Goal: Task Accomplishment & Management: Use online tool/utility

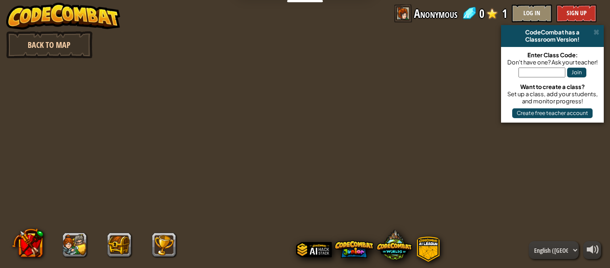
click at [84, 44] on link "Back to Map" at bounding box center [49, 44] width 86 height 27
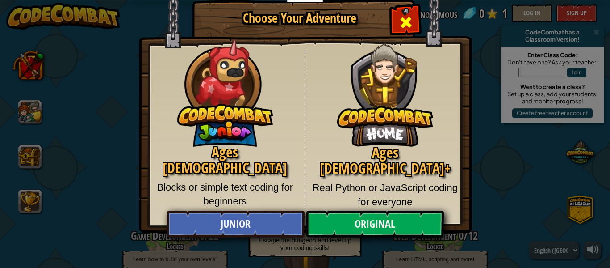
click at [411, 18] on span "Close modal" at bounding box center [406, 22] width 14 height 14
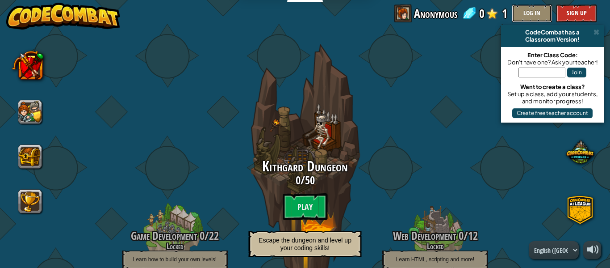
click at [528, 12] on button "Log In" at bounding box center [532, 13] width 40 height 18
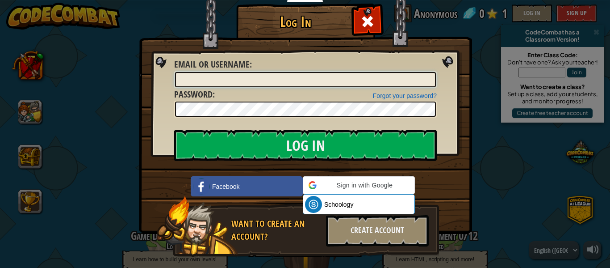
type input "Liamkisthegoat"
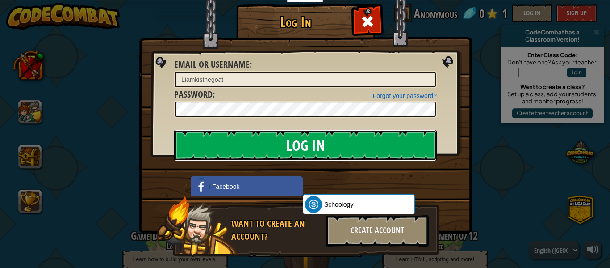
click at [323, 141] on input "Log In" at bounding box center [305, 145] width 263 height 31
click at [277, 1] on body "My Courses CodeCombat Classroom Ozaria Classroom AI League Esports CodeCombat W…" at bounding box center [305, 0] width 610 height 1
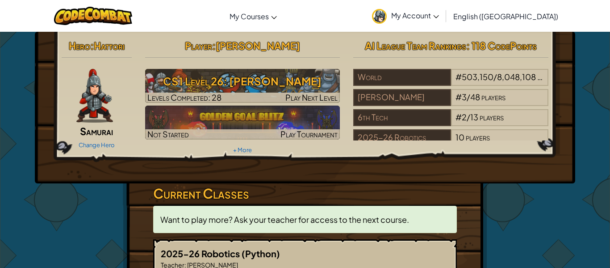
click at [256, 68] on div "Player : [PERSON_NAME] k CS1 Level 26: [PERSON_NAME] Levels Completed: 28 Play …" at bounding box center [243, 96] width 209 height 120
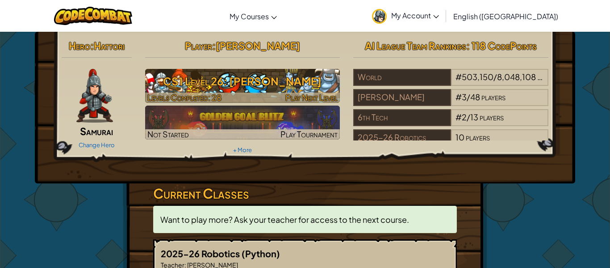
click at [240, 80] on h3 "CS1 Level 26: [PERSON_NAME]" at bounding box center [242, 81] width 195 height 20
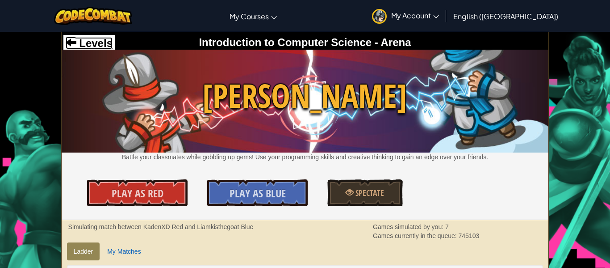
click at [83, 43] on span "Levels" at bounding box center [94, 43] width 36 height 12
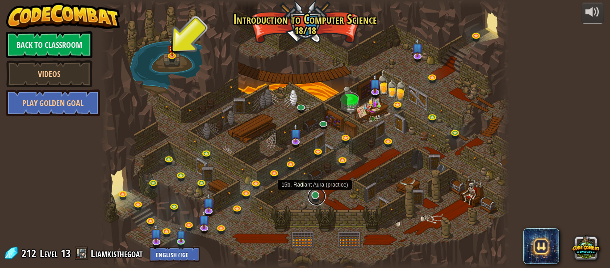
click at [320, 196] on link at bounding box center [317, 196] width 18 height 18
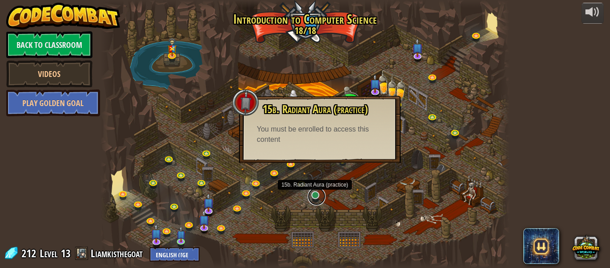
click at [315, 193] on link at bounding box center [317, 196] width 18 height 18
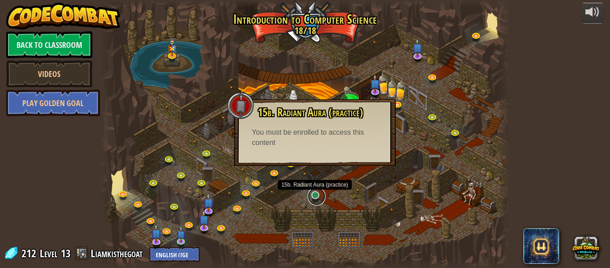
click at [316, 196] on link at bounding box center [317, 196] width 18 height 18
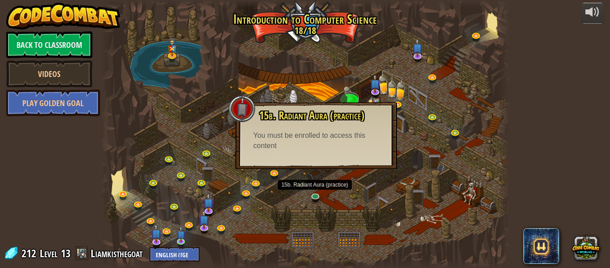
click at [169, 243] on div at bounding box center [305, 134] width 409 height 268
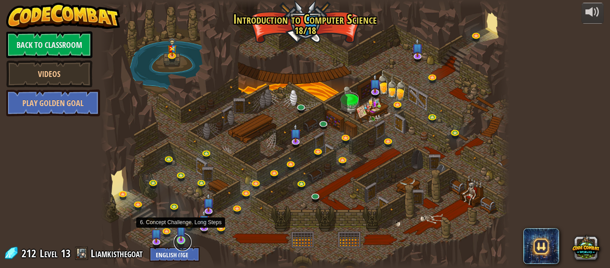
click at [179, 243] on link at bounding box center [183, 242] width 18 height 18
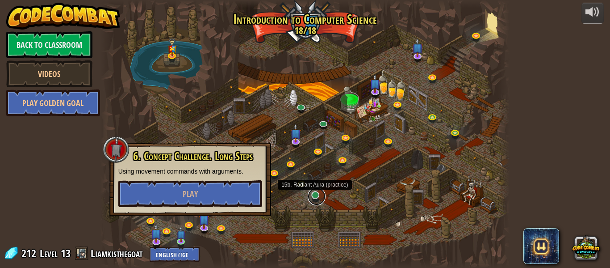
click at [313, 195] on link at bounding box center [317, 196] width 18 height 18
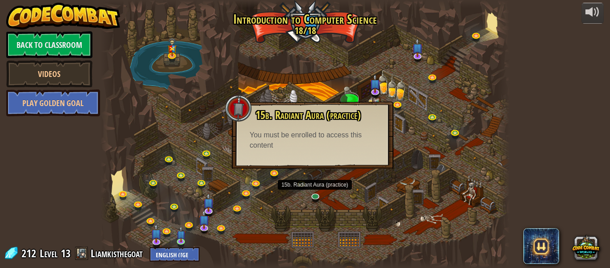
click at [416, 182] on div at bounding box center [305, 134] width 409 height 268
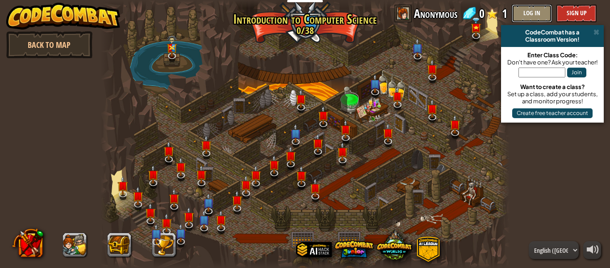
click at [531, 13] on button "Log In" at bounding box center [532, 13] width 40 height 18
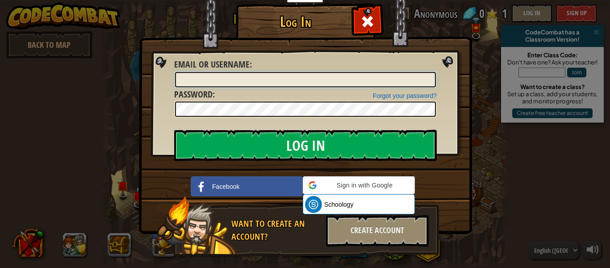
type input "Liamkisthegoat"
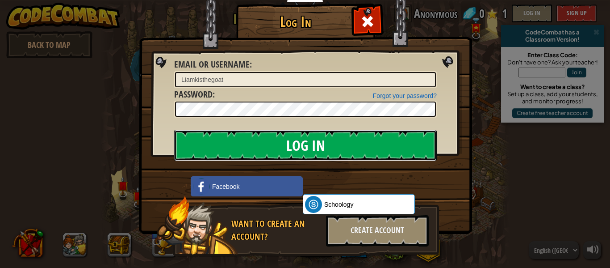
drag, startPoint x: 336, startPoint y: 154, endPoint x: 341, endPoint y: 155, distance: 5.4
click at [341, 155] on input "Log In" at bounding box center [305, 145] width 263 height 31
click at [341, 148] on input "Log In" at bounding box center [305, 145] width 263 height 31
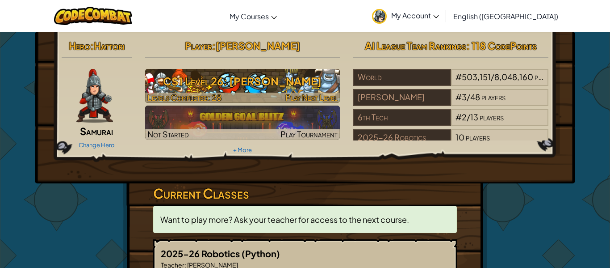
click at [269, 80] on h3 "CS1 Level 26: [PERSON_NAME]" at bounding box center [242, 81] width 195 height 20
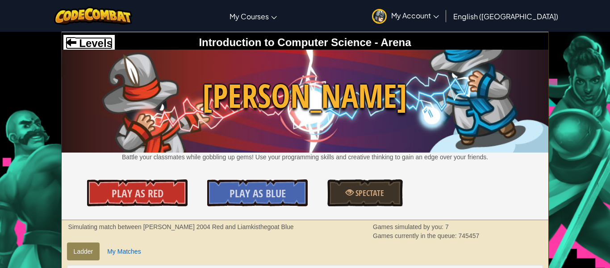
click at [87, 43] on span "Levels" at bounding box center [94, 43] width 36 height 12
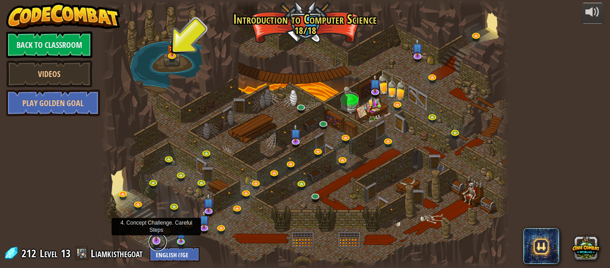
click at [152, 245] on link at bounding box center [158, 242] width 18 height 18
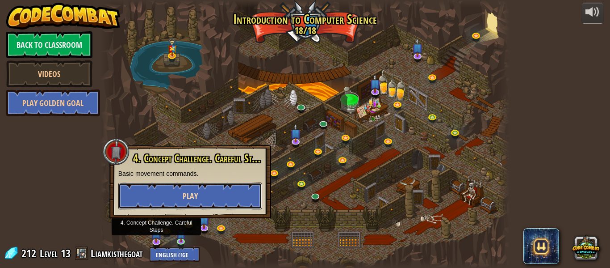
click at [173, 192] on button "Play" at bounding box center [190, 195] width 144 height 27
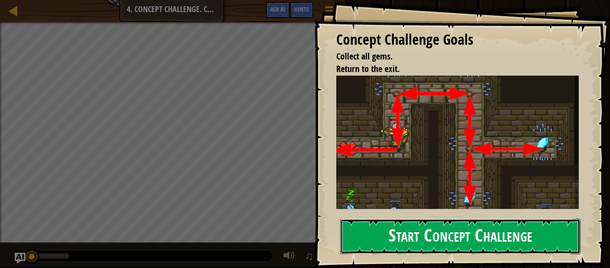
click at [387, 240] on button "Start Concept Challenge" at bounding box center [460, 235] width 240 height 35
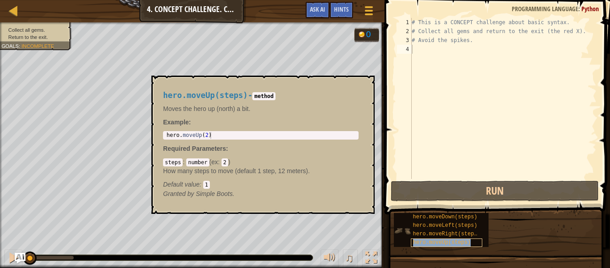
click at [431, 244] on span "hero.moveUp(steps)" at bounding box center [442, 242] width 58 height 6
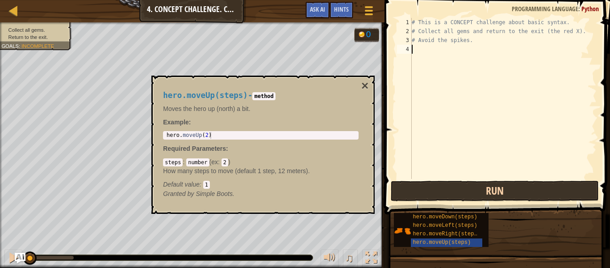
paste textarea "u"
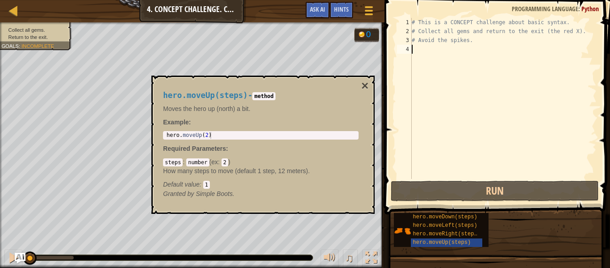
click at [441, 103] on div "# This is a CONCEPT challenge about basic syntax. # Collect all gems and return…" at bounding box center [503, 107] width 187 height 179
type textarea "u"
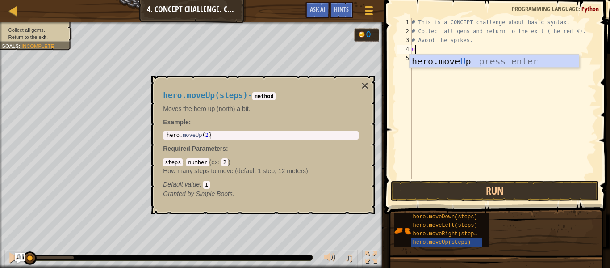
scroll to position [4, 0]
click at [456, 59] on div "hero.move U p press enter" at bounding box center [494, 75] width 169 height 40
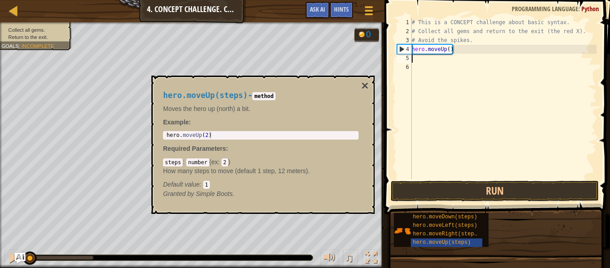
type textarea "l"
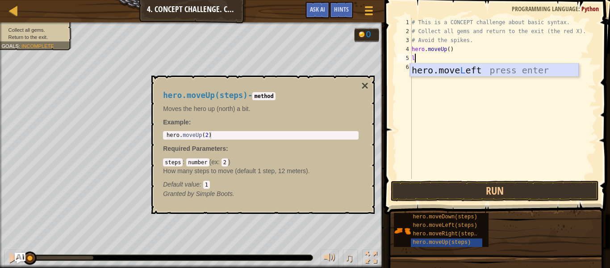
click at [452, 70] on div "hero.move L eft press enter" at bounding box center [494, 83] width 169 height 40
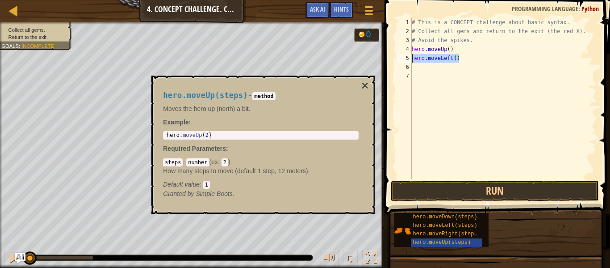
drag, startPoint x: 460, startPoint y: 59, endPoint x: 409, endPoint y: 56, distance: 51.0
click at [409, 56] on div "1 2 3 4 5 6 7 # This is a CONCEPT challenge about basic syntax. # Collect all g…" at bounding box center [496, 98] width 202 height 161
type textarea "hero.moveLeft()"
type textarea "r"
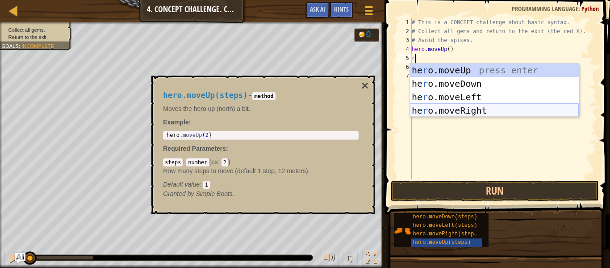
click at [456, 110] on div "he r o.moveUp press enter he r o.moveDown press enter he r o.moveLeft press ent…" at bounding box center [494, 103] width 169 height 80
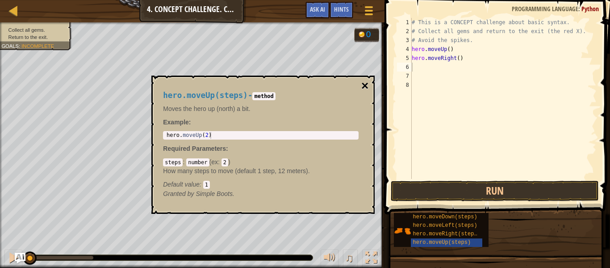
click at [361, 92] on button "×" at bounding box center [364, 86] width 7 height 13
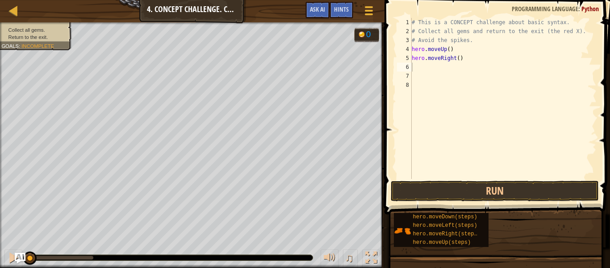
click at [428, 68] on div "# This is a CONCEPT challenge about basic syntax. # Collect all gems and return…" at bounding box center [503, 107] width 187 height 179
type textarea "d"
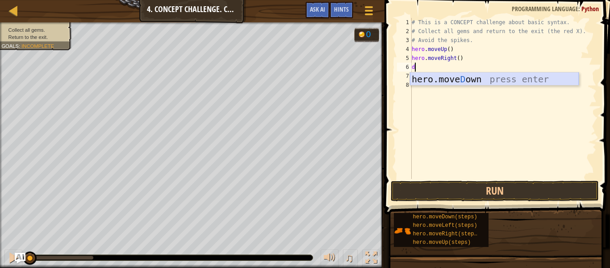
click at [444, 82] on div "hero.move D own press enter" at bounding box center [494, 92] width 169 height 40
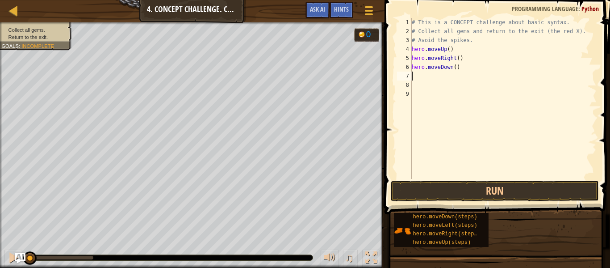
type textarea "u"
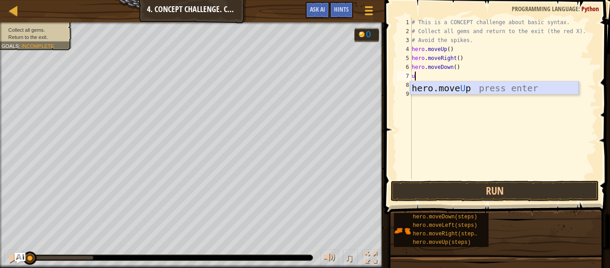
click at [443, 88] on div "hero.move U p press enter" at bounding box center [494, 101] width 169 height 40
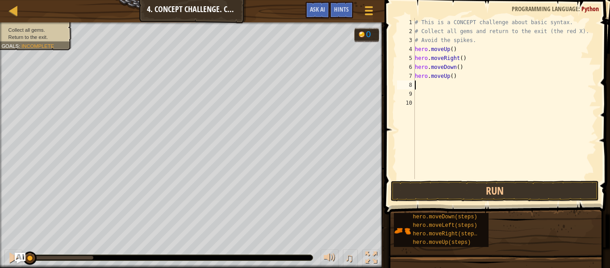
type textarea "r"
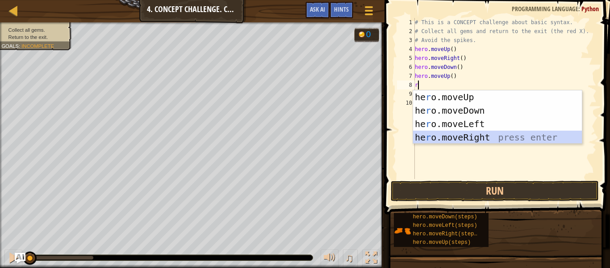
click at [452, 139] on div "he r o.moveUp press enter he r o.moveDown press enter he r o.moveLeft press ent…" at bounding box center [497, 130] width 169 height 80
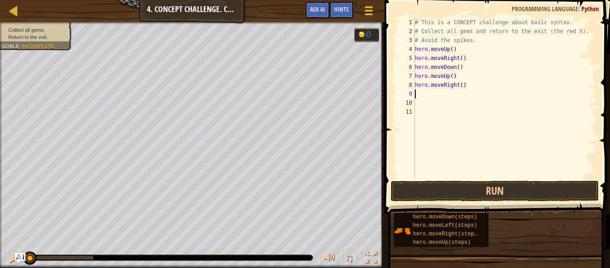
type textarea "l"
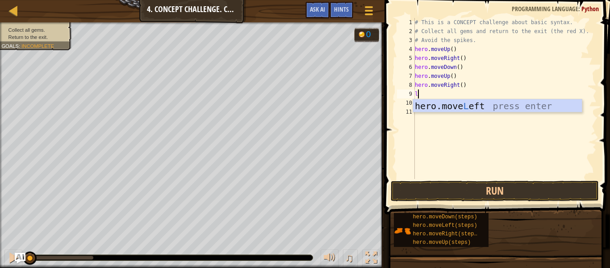
click at [449, 109] on div "hero.move L eft press enter" at bounding box center [497, 119] width 169 height 40
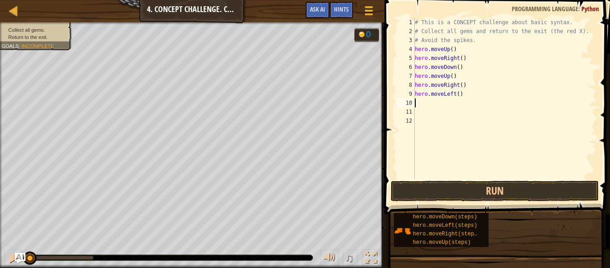
click at [459, 67] on div "# This is a CONCEPT challenge about basic syntax. # Collect all gems and return…" at bounding box center [505, 107] width 184 height 179
type textarea "hero.moveDown(2)"
click at [466, 105] on div "# This is a CONCEPT challenge about basic syntax. # Collect all gems and return…" at bounding box center [505, 107] width 184 height 179
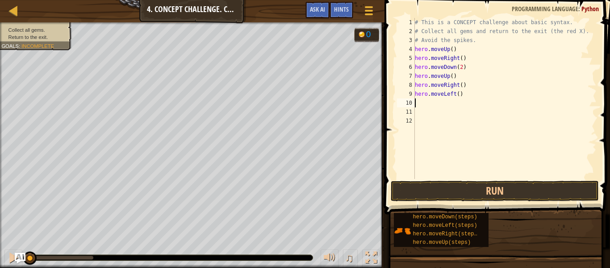
type textarea "u"
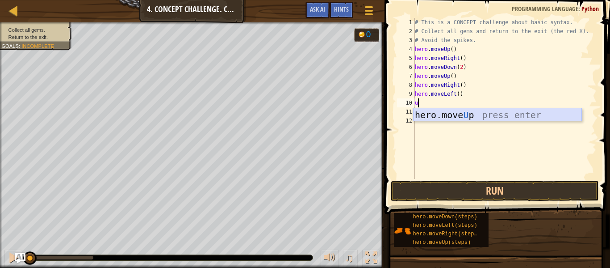
click at [462, 116] on div "hero.move U p press enter" at bounding box center [497, 128] width 169 height 40
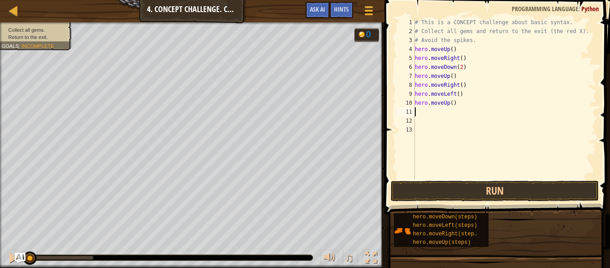
type textarea "l"
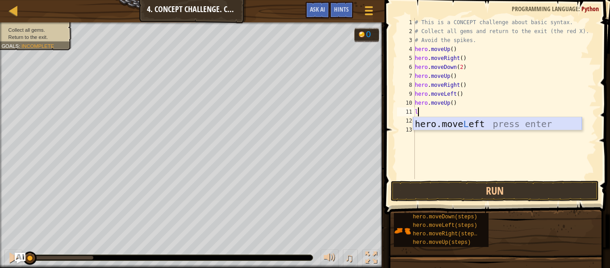
click at [458, 123] on div "hero.move L eft press enter" at bounding box center [497, 137] width 169 height 40
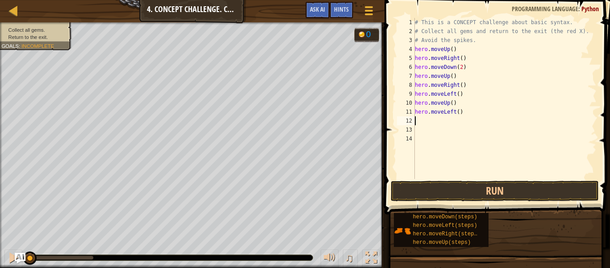
type textarea "d"
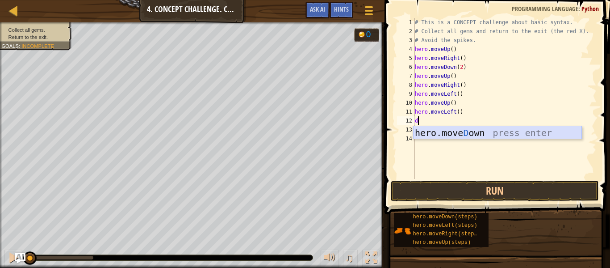
click at [460, 135] on div "hero.move D own press enter" at bounding box center [497, 146] width 169 height 40
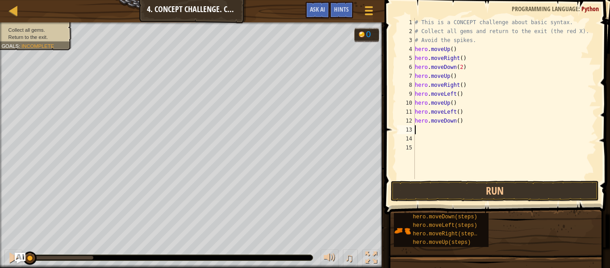
type textarea "l"
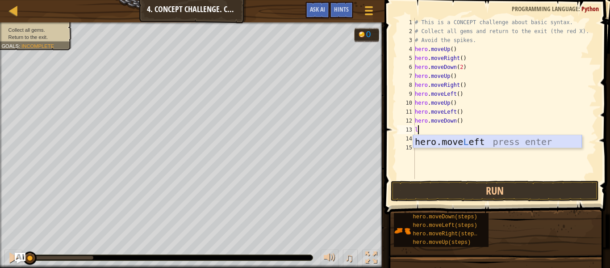
click at [458, 142] on div "hero.move L eft press enter" at bounding box center [497, 155] width 169 height 40
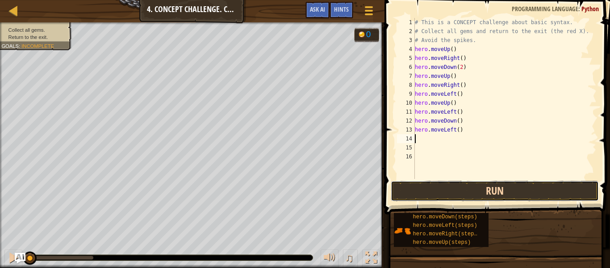
click at [455, 192] on button "Run" at bounding box center [495, 191] width 208 height 21
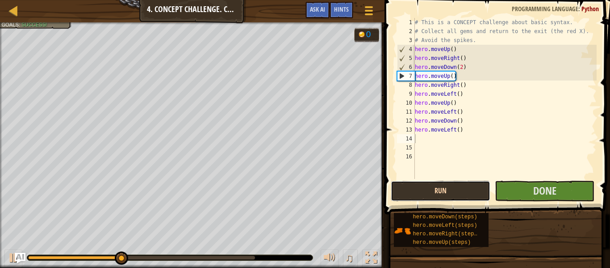
click at [472, 194] on button "Run" at bounding box center [441, 191] width 100 height 21
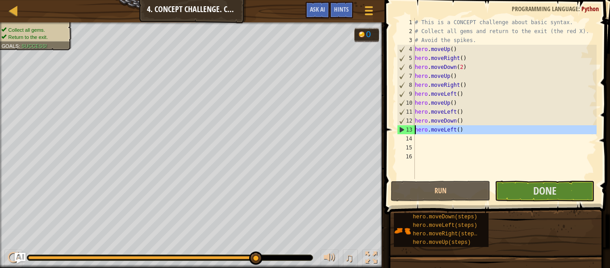
drag, startPoint x: 466, startPoint y: 135, endPoint x: 414, endPoint y: 129, distance: 51.8
click at [414, 129] on div "1 2 3 4 5 6 7 8 9 10 11 12 13 14 15 16 # This is a CONCEPT challenge about basi…" at bounding box center [496, 98] width 202 height 161
type textarea "hero.moveLeft()"
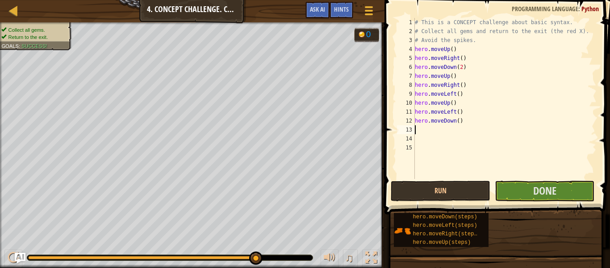
type textarea "u"
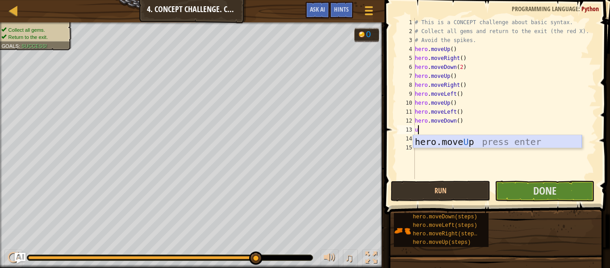
click at [460, 146] on div "hero.move U p press enter" at bounding box center [497, 155] width 169 height 40
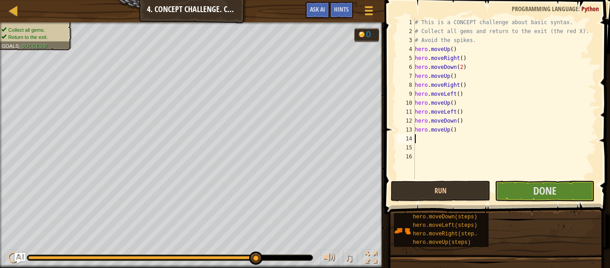
type textarea "d"
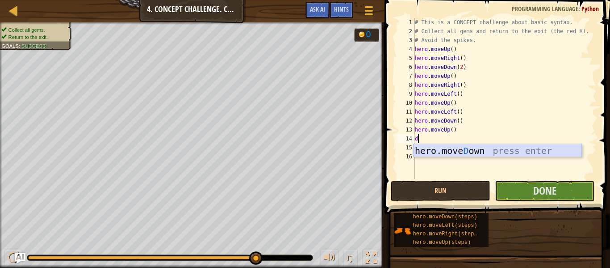
click at [470, 152] on div "hero.move D own press enter" at bounding box center [497, 164] width 169 height 40
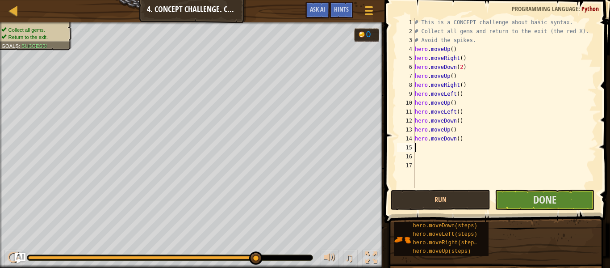
type textarea "u"
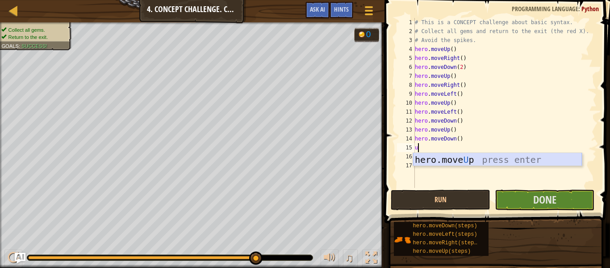
click at [464, 160] on div "hero.move U p press enter" at bounding box center [497, 173] width 169 height 40
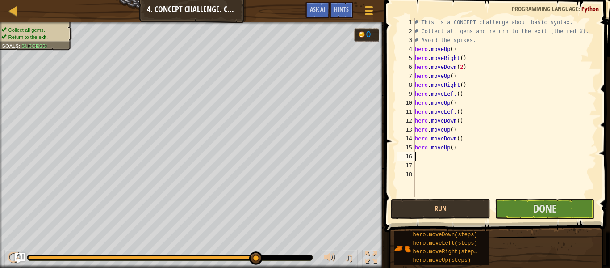
type textarea "l"
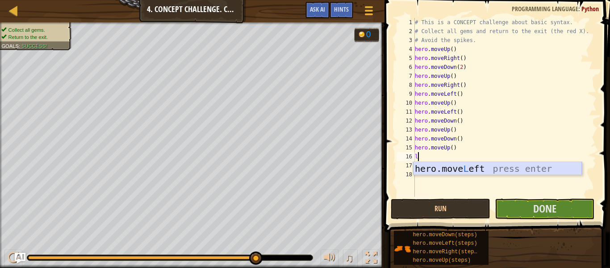
click at [469, 169] on div "hero.move L eft press enter" at bounding box center [497, 182] width 169 height 40
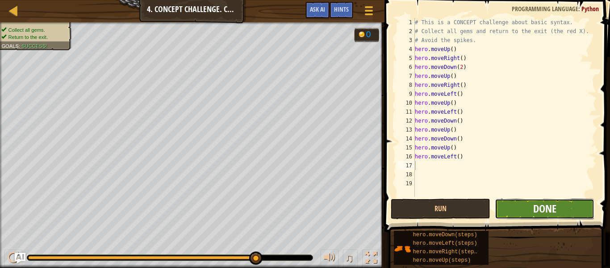
click at [534, 210] on span "Done" at bounding box center [545, 208] width 23 height 14
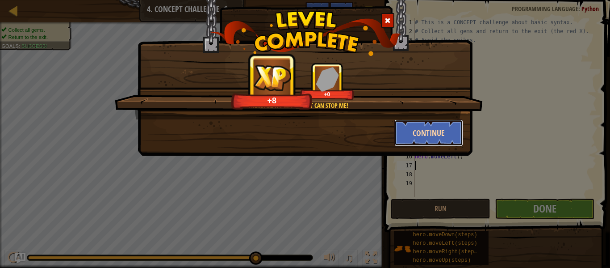
click at [433, 134] on button "Continue" at bounding box center [429, 132] width 69 height 27
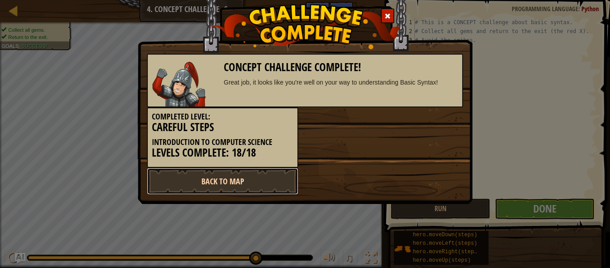
click at [268, 186] on link "Back to Map" at bounding box center [222, 181] width 151 height 27
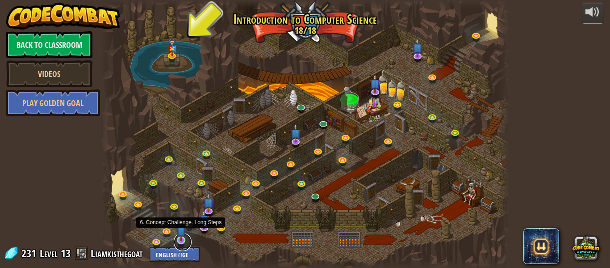
click at [180, 242] on link at bounding box center [183, 242] width 18 height 18
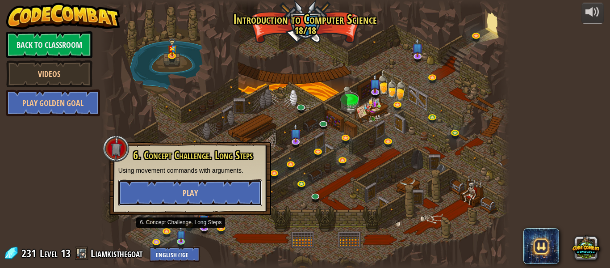
click at [192, 200] on button "Play" at bounding box center [190, 192] width 144 height 27
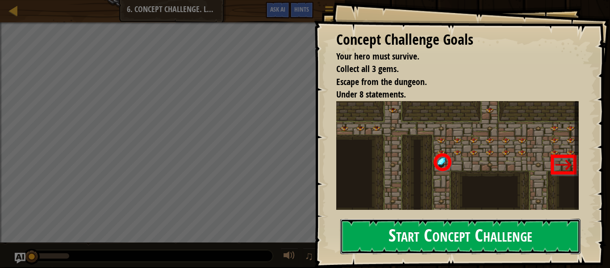
click at [430, 235] on button "Start Concept Challenge" at bounding box center [460, 235] width 240 height 35
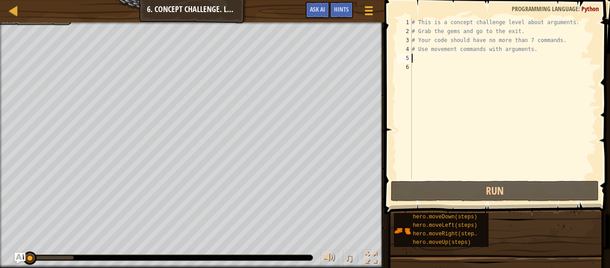
click at [439, 59] on div "# This is a concept challenge level about arguments. # Grab the gems and go to …" at bounding box center [503, 107] width 187 height 179
type textarea "r"
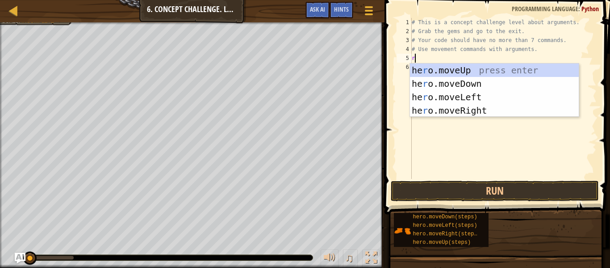
scroll to position [4, 0]
click at [452, 113] on div "he r o.moveUp press enter he r o.moveDown press enter he r o.moveLeft press ent…" at bounding box center [494, 103] width 169 height 80
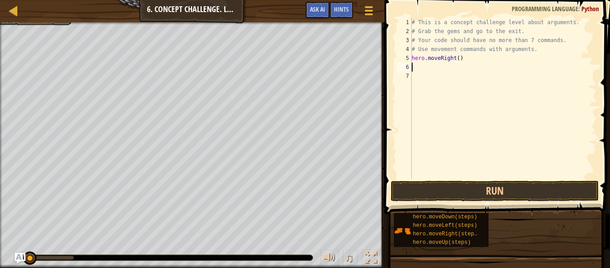
type textarea "u"
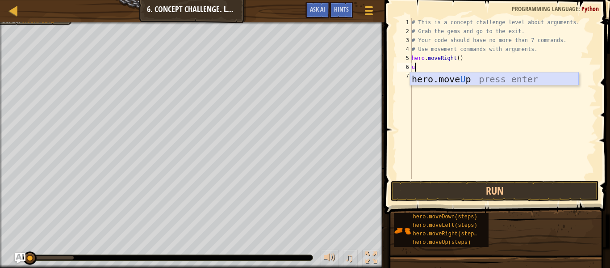
click at [471, 79] on div "hero.move U p press enter" at bounding box center [494, 92] width 169 height 40
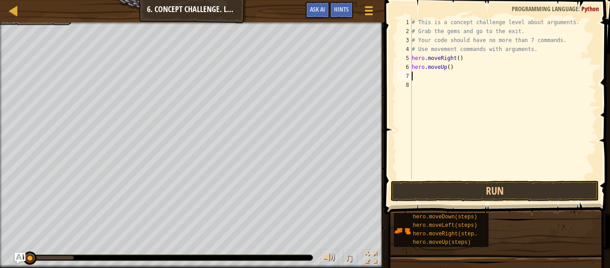
type textarea "r"
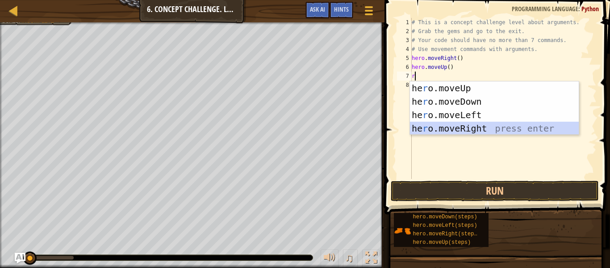
click at [464, 128] on div "he r o.moveUp press enter he r o.moveDown press enter he r o.moveLeft press ent…" at bounding box center [494, 121] width 169 height 80
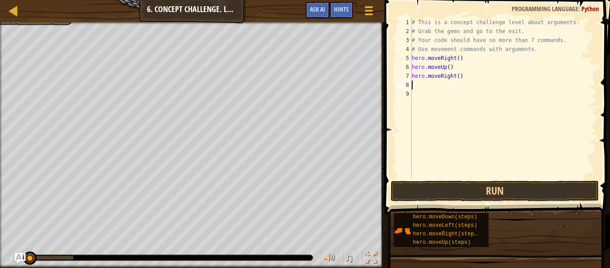
type textarea "d"
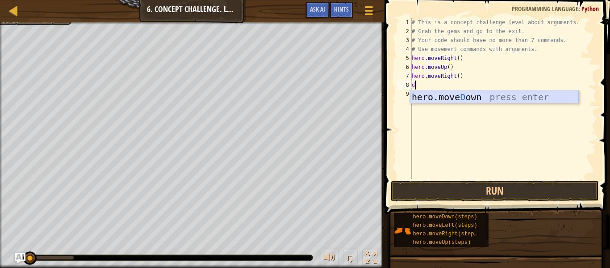
click at [468, 95] on div "hero.move D own press enter" at bounding box center [494, 110] width 169 height 40
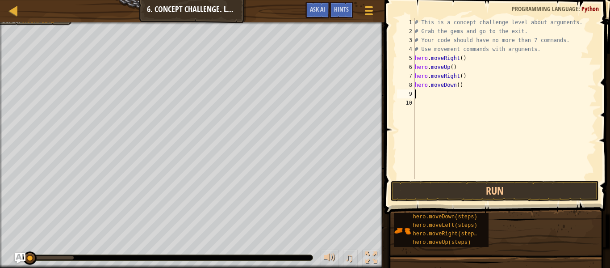
type textarea "l"
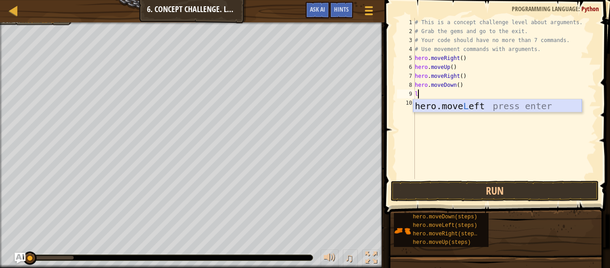
click at [467, 108] on div "hero.move L eft press enter" at bounding box center [497, 119] width 169 height 40
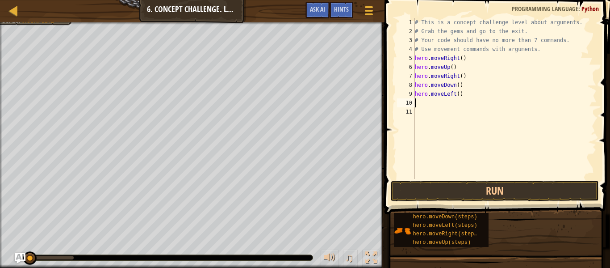
type textarea "u"
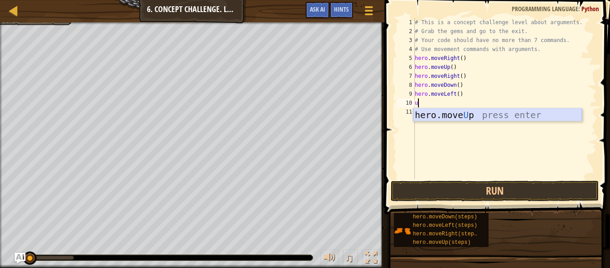
click at [472, 117] on div "hero.move U p press enter" at bounding box center [497, 128] width 169 height 40
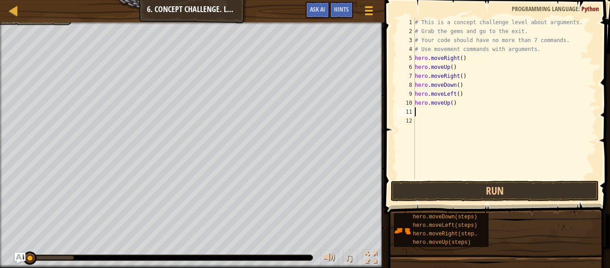
type textarea "r"
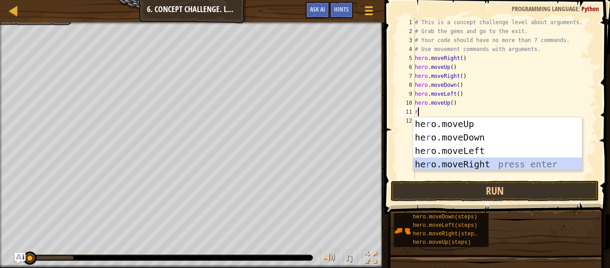
click at [460, 160] on div "he r o.moveUp press enter he r o.moveDown press enter he r o.moveLeft press ent…" at bounding box center [497, 157] width 169 height 80
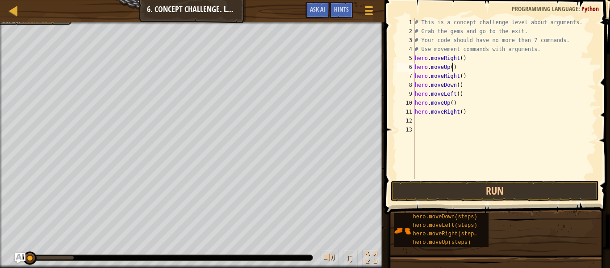
click at [454, 70] on div "# This is a concept challenge level about arguments. # Grab the gems and go to …" at bounding box center [505, 107] width 184 height 179
click at [463, 75] on div "# This is a concept challenge level about arguments. # Grab the gems and go to …" at bounding box center [505, 107] width 184 height 179
click at [459, 87] on div "# This is a concept challenge level about arguments. # Grab the gems and go to …" at bounding box center [505, 107] width 184 height 179
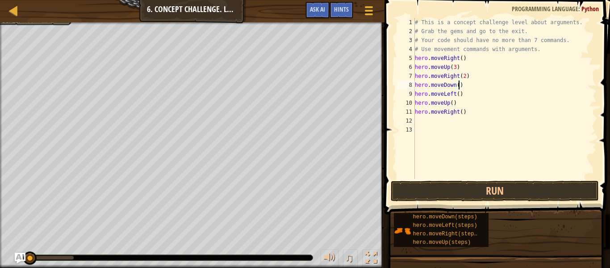
scroll to position [4, 7]
click at [457, 95] on div "# This is a concept challenge level about arguments. # Grab the gems and go to …" at bounding box center [505, 107] width 184 height 179
click at [460, 95] on div "# This is a concept challenge level about arguments. # Grab the gems and go to …" at bounding box center [505, 107] width 184 height 179
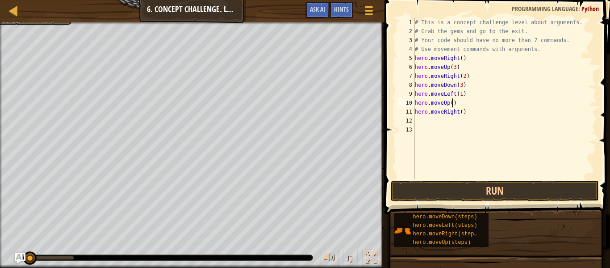
click at [452, 101] on div "# This is a concept challenge level about arguments. # Grab the gems and go to …" at bounding box center [505, 107] width 184 height 179
click at [462, 109] on div "# This is a concept challenge level about arguments. # Grab the gems and go to …" at bounding box center [505, 107] width 184 height 179
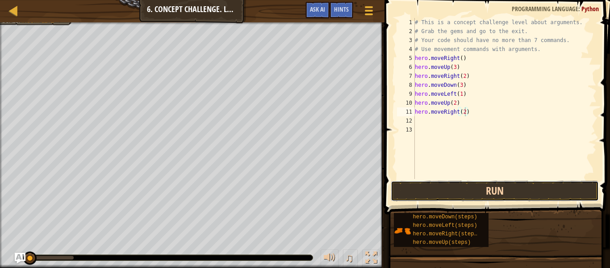
click at [487, 190] on button "Run" at bounding box center [495, 191] width 208 height 21
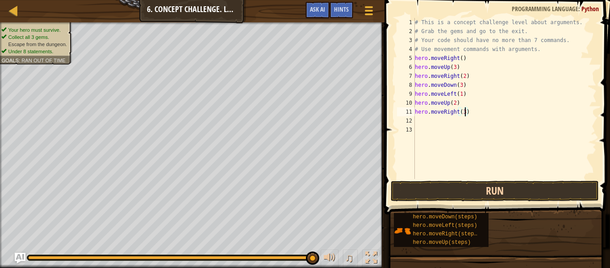
type textarea "hero.moveRight(3)"
click at [488, 193] on button "Run" at bounding box center [495, 191] width 208 height 21
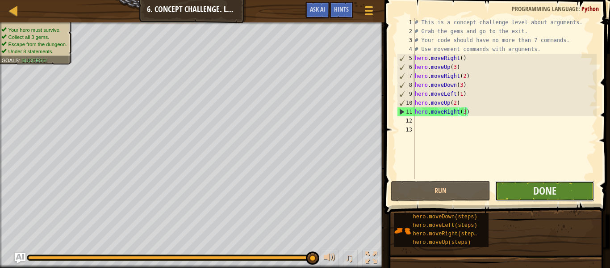
click at [527, 189] on button "Done" at bounding box center [545, 191] width 100 height 21
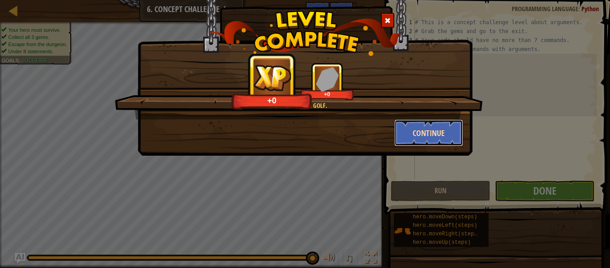
click at [427, 138] on button "Continue" at bounding box center [429, 132] width 69 height 27
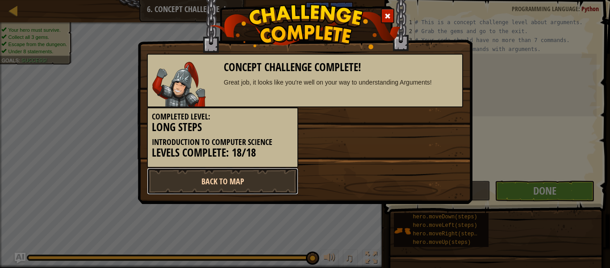
click at [255, 177] on link "Back to Map" at bounding box center [222, 181] width 151 height 27
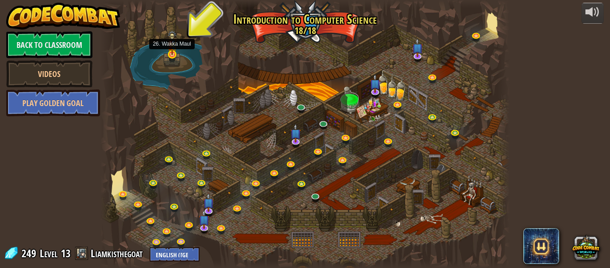
click at [175, 53] on img at bounding box center [172, 42] width 9 height 25
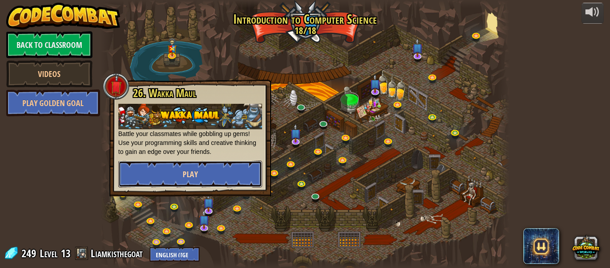
click at [181, 171] on button "Play" at bounding box center [190, 173] width 144 height 27
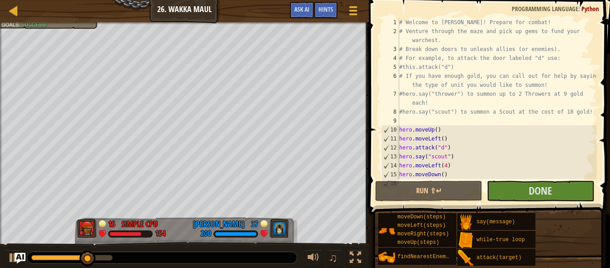
click at [402, 161] on div "# Welcome to Wakka Maul! Prepare for combat! # Venture through the maze and pic…" at bounding box center [497, 107] width 199 height 179
type textarea "hero.moveLeft(4)"
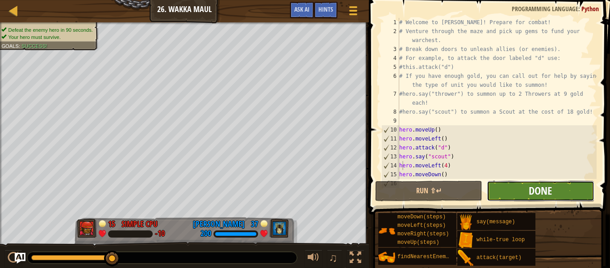
click at [534, 188] on span "Done" at bounding box center [540, 190] width 23 height 14
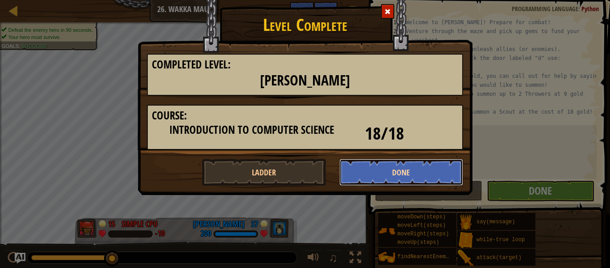
click at [404, 172] on button "Done" at bounding box center [402, 172] width 124 height 27
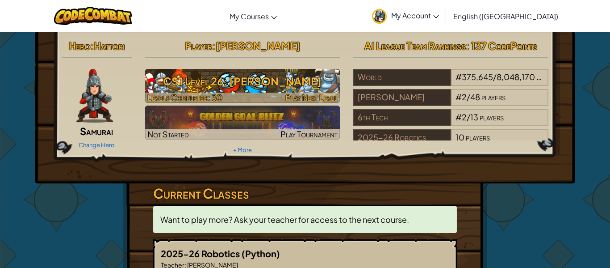
click at [328, 88] on h3 "CS1 Level 26: Wakka Maul" at bounding box center [242, 81] width 195 height 20
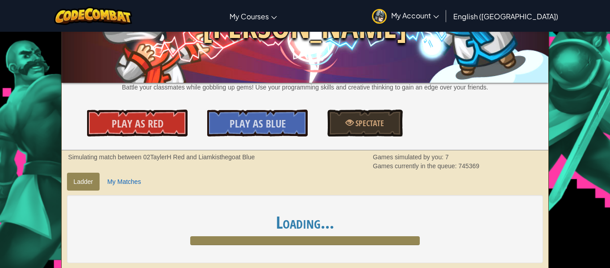
scroll to position [69, 0]
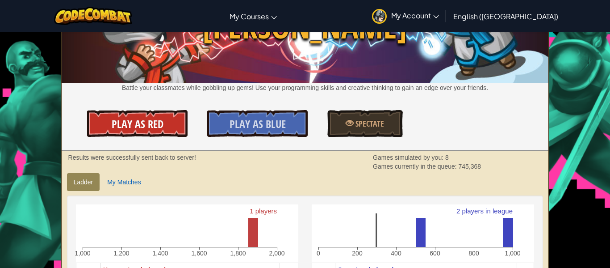
click at [160, 125] on span "Play As Red" at bounding box center [138, 124] width 52 height 14
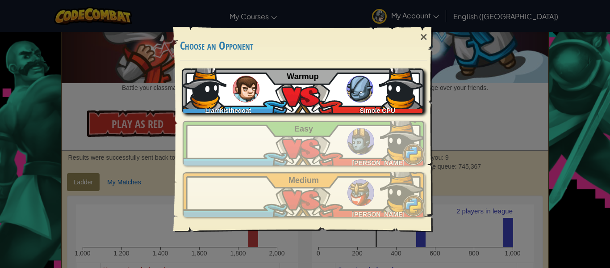
click at [313, 96] on div "Liamkisthegoat Simple CPU Warmup" at bounding box center [303, 90] width 242 height 45
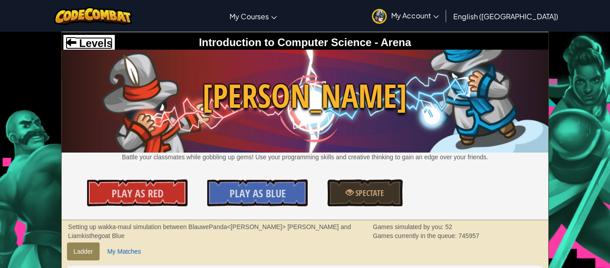
click at [105, 46] on span "Levels" at bounding box center [94, 43] width 36 height 12
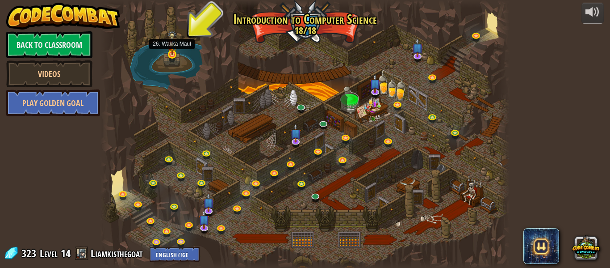
click at [172, 55] on img at bounding box center [172, 42] width 9 height 25
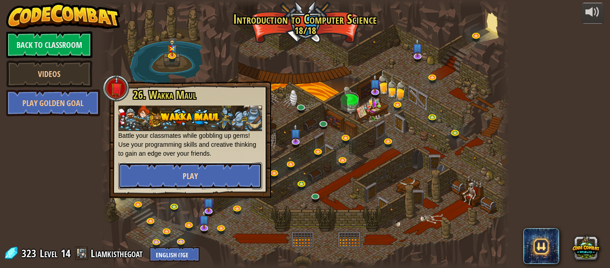
click at [175, 170] on button "Play" at bounding box center [190, 175] width 144 height 27
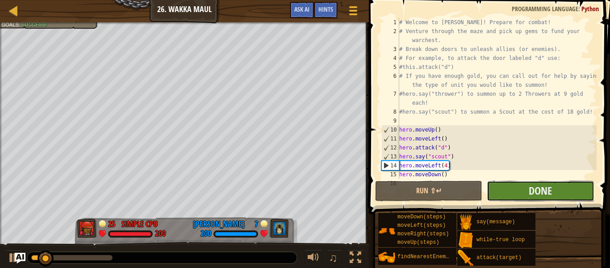
click at [526, 195] on button "Done" at bounding box center [540, 191] width 107 height 21
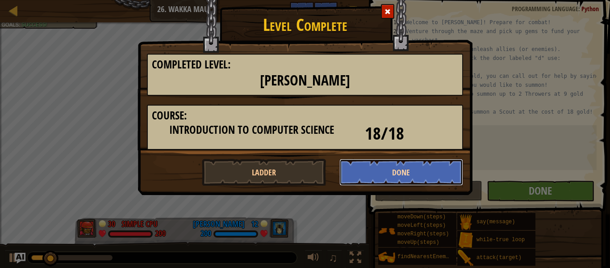
click at [397, 180] on button "Done" at bounding box center [402, 172] width 124 height 27
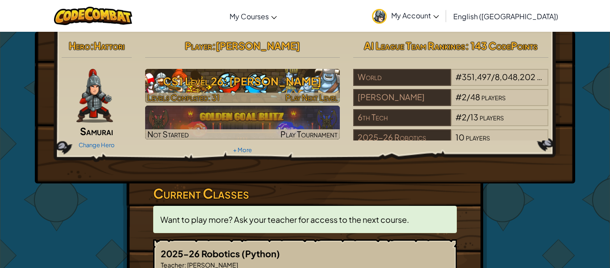
click at [253, 98] on div at bounding box center [242, 97] width 195 height 10
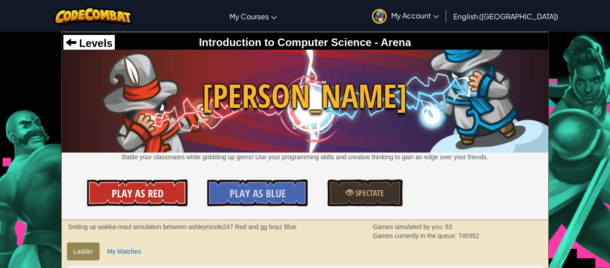
click at [134, 186] on span "Play As Red" at bounding box center [138, 193] width 52 height 14
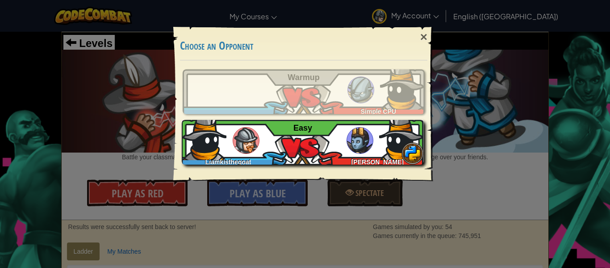
click at [308, 147] on div "Liamkisthegoat wyatt h Easy" at bounding box center [303, 142] width 242 height 45
